Goal: Transaction & Acquisition: Subscribe to service/newsletter

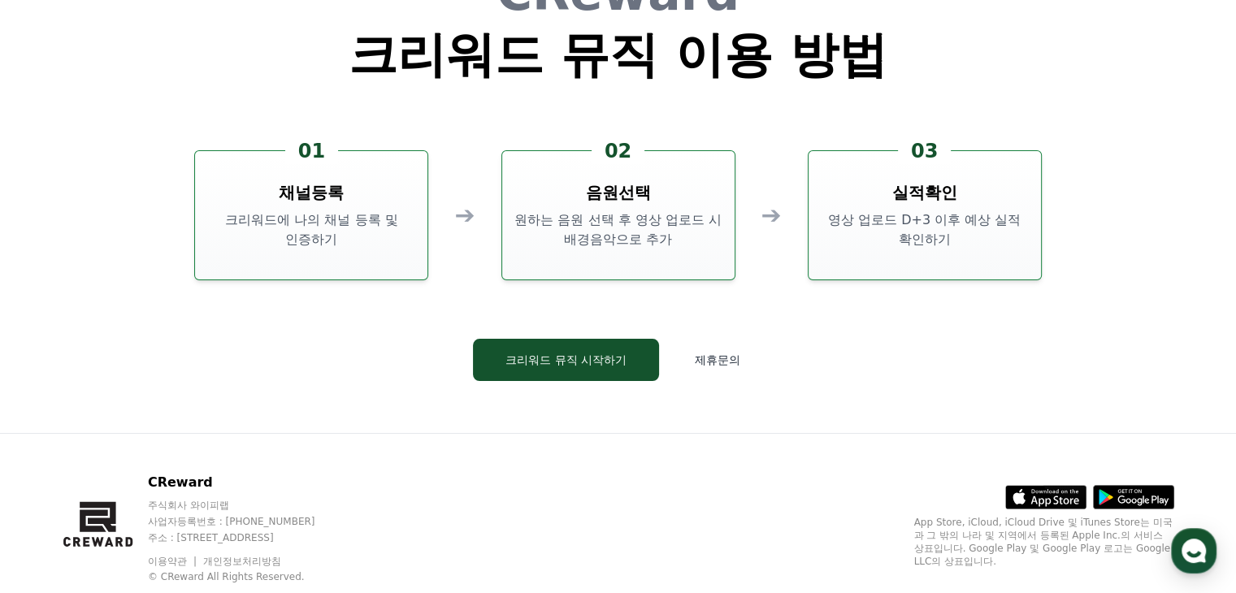
scroll to position [4403, 0]
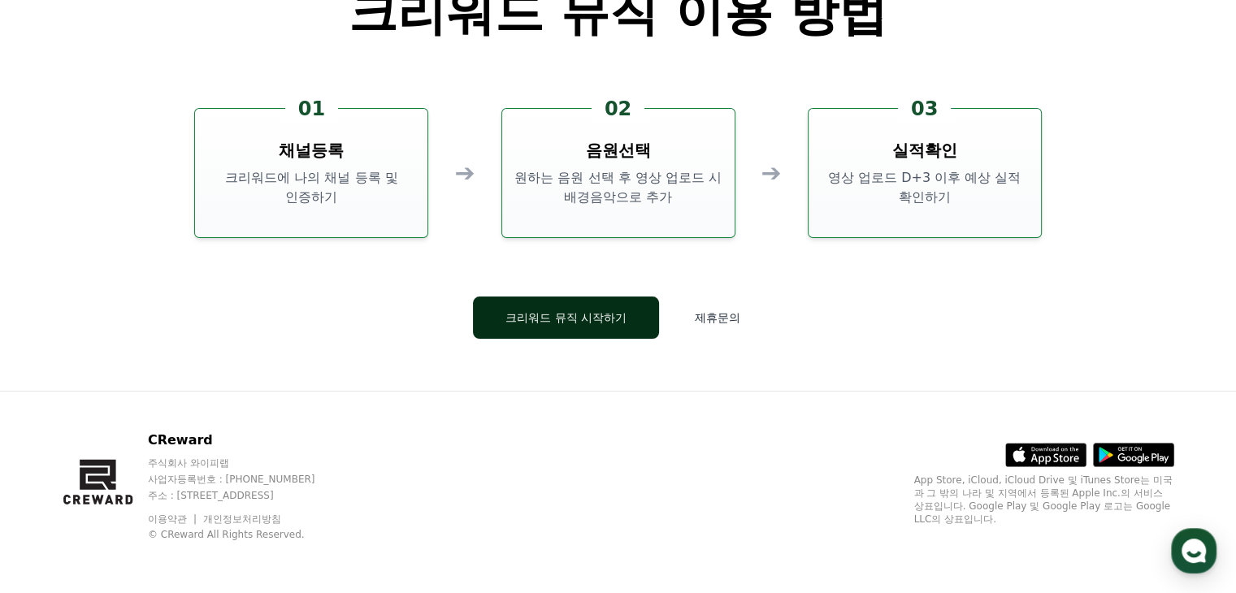
click at [601, 333] on button "크리워드 뮤직 시작하기" at bounding box center [566, 318] width 186 height 42
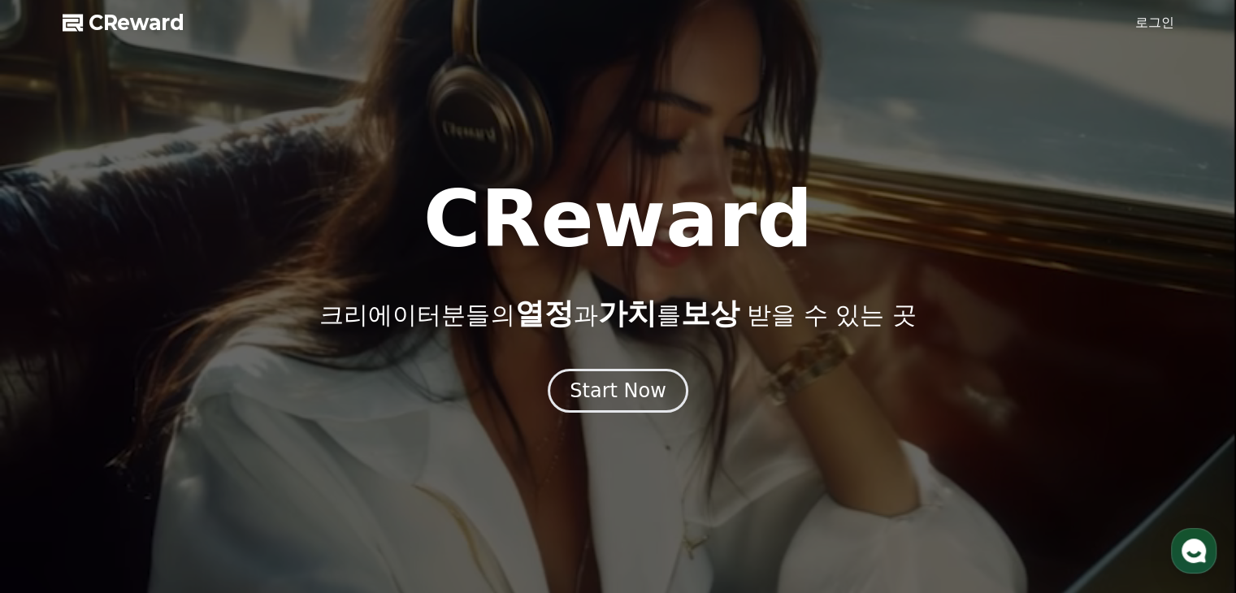
click at [1149, 14] on link "로그인" at bounding box center [1154, 23] width 39 height 20
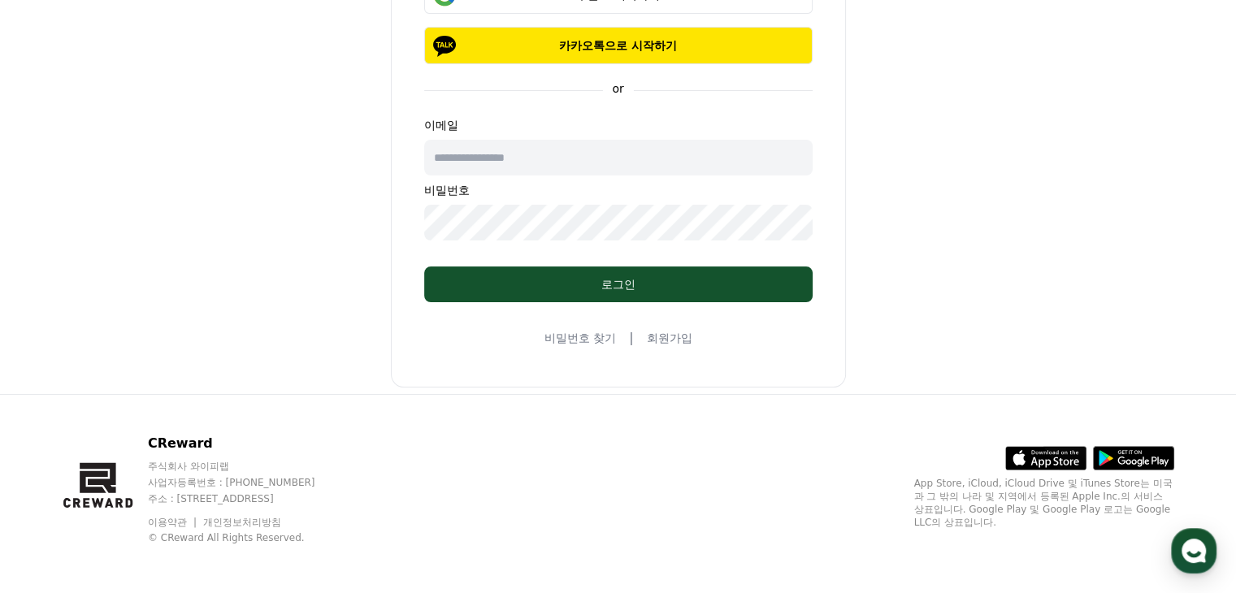
scroll to position [204, 0]
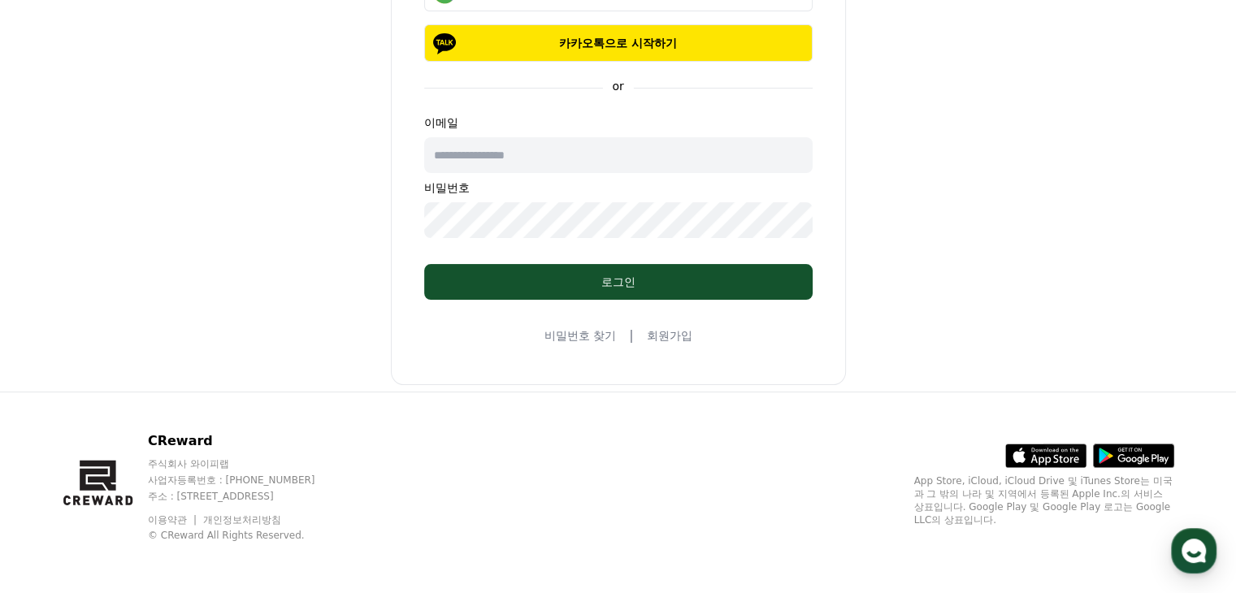
click at [680, 336] on link "회원가입" at bounding box center [669, 336] width 46 height 16
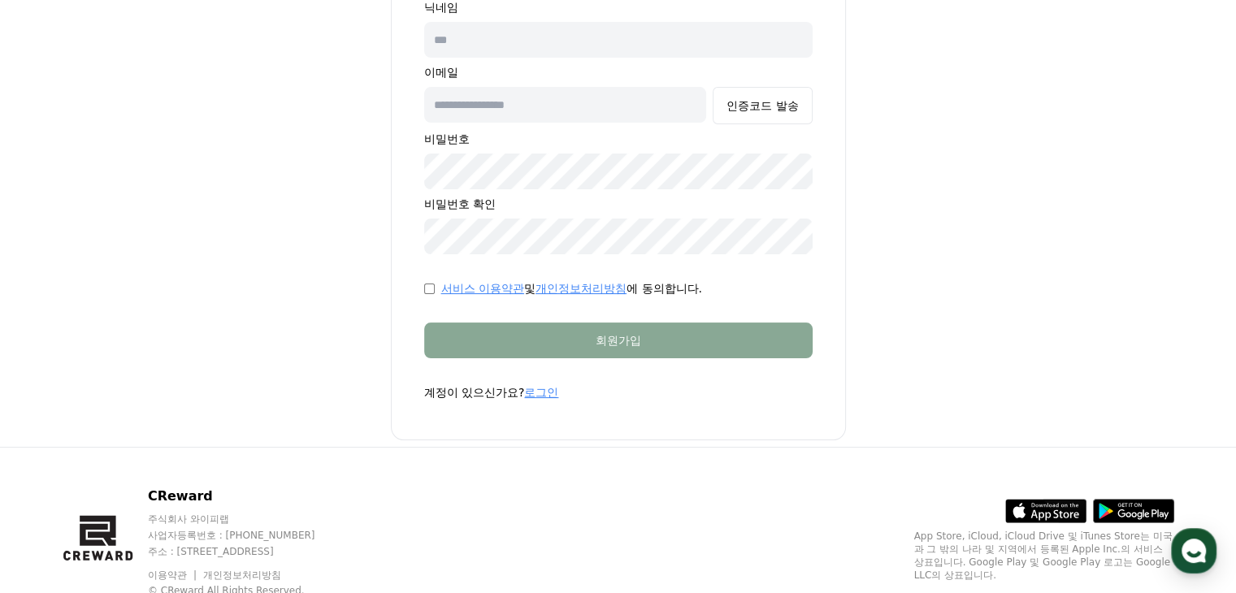
scroll to position [244, 0]
